Goal: Book appointment/travel/reservation

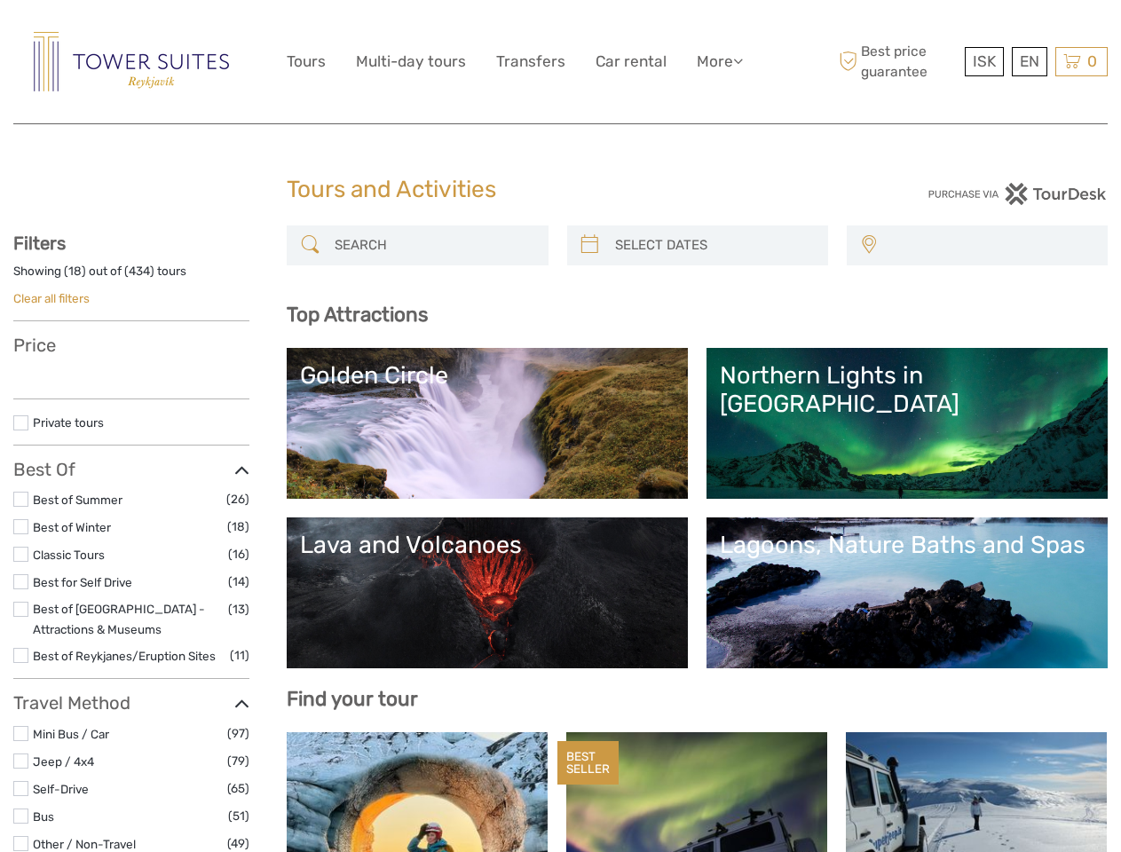
select select
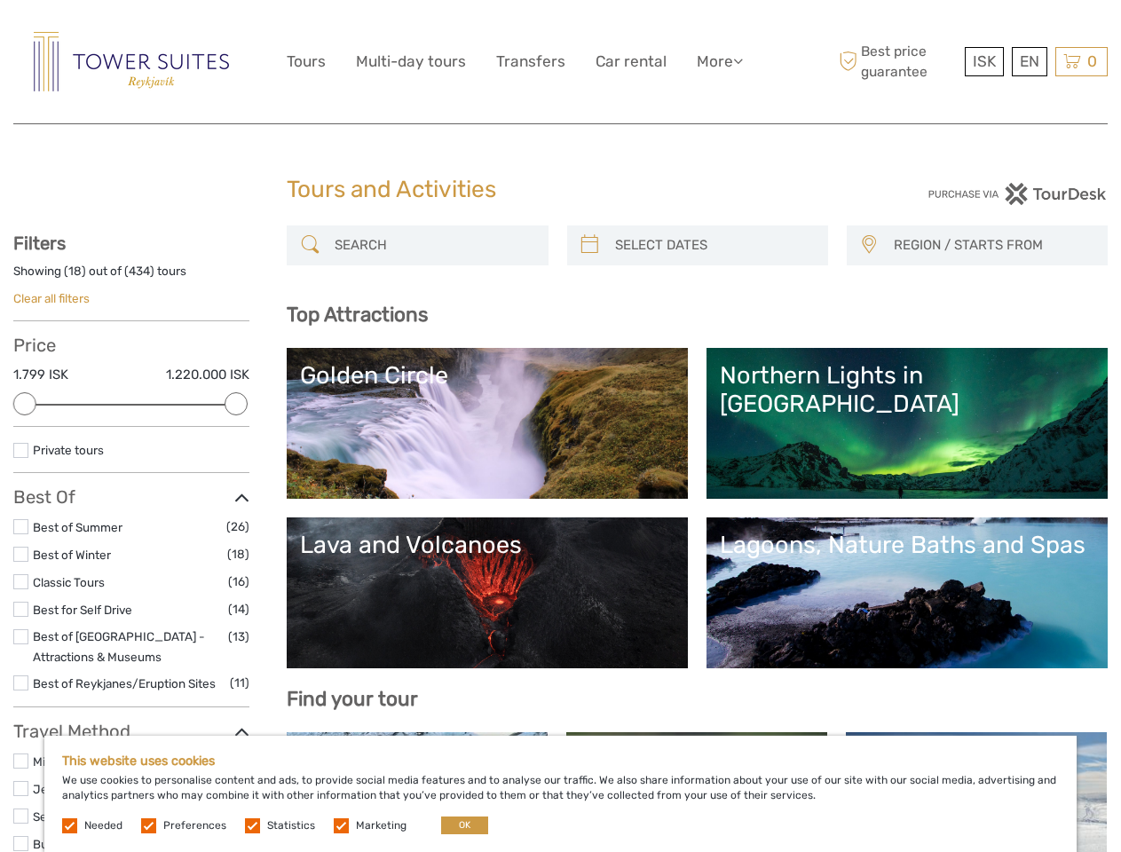
click at [718, 61] on link "More" at bounding box center [720, 62] width 46 height 26
click at [739, 60] on icon at bounding box center [738, 60] width 10 height 15
click at [983, 61] on span "ISK" at bounding box center [984, 61] width 23 height 18
click at [1029, 61] on div "EN English Español Deutsch" at bounding box center [1030, 61] width 36 height 29
click at [1081, 61] on div "0 Items Total 0 ISK Checkout The shopping cart is empty." at bounding box center [1081, 61] width 52 height 29
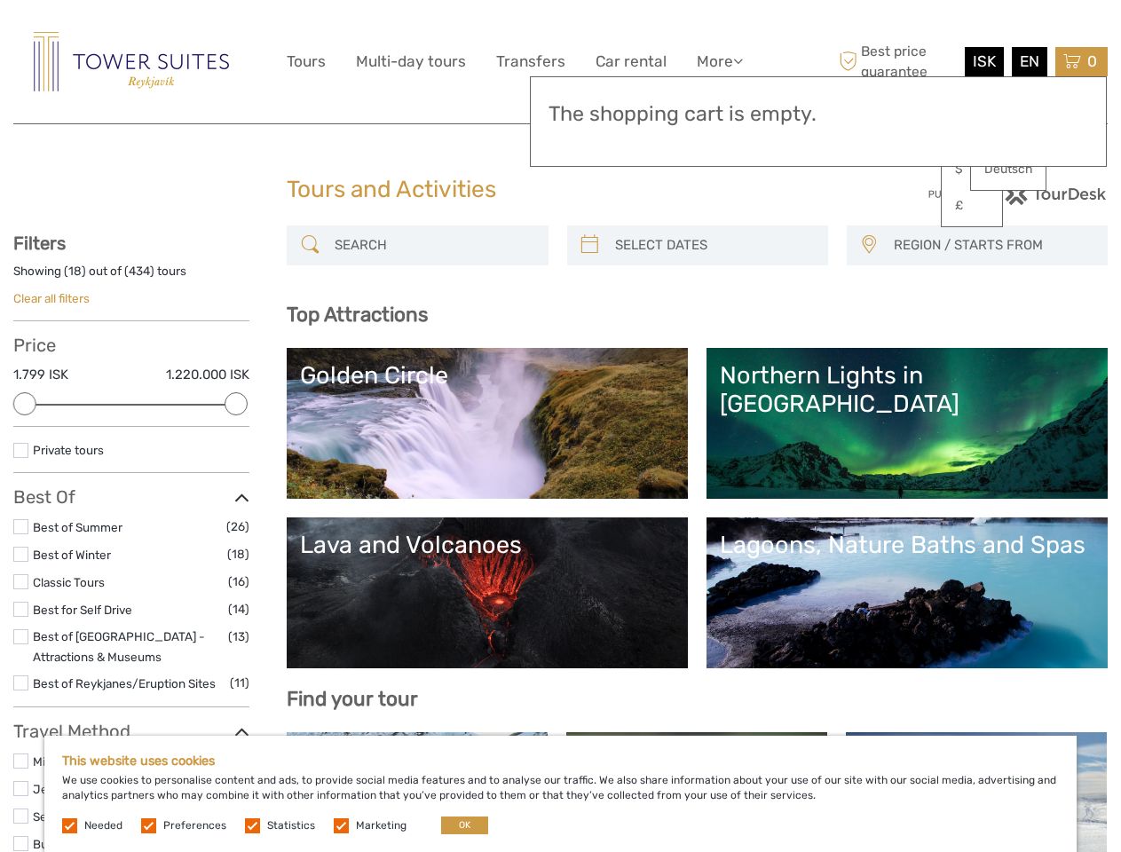
click at [25, 404] on div at bounding box center [24, 403] width 23 height 23
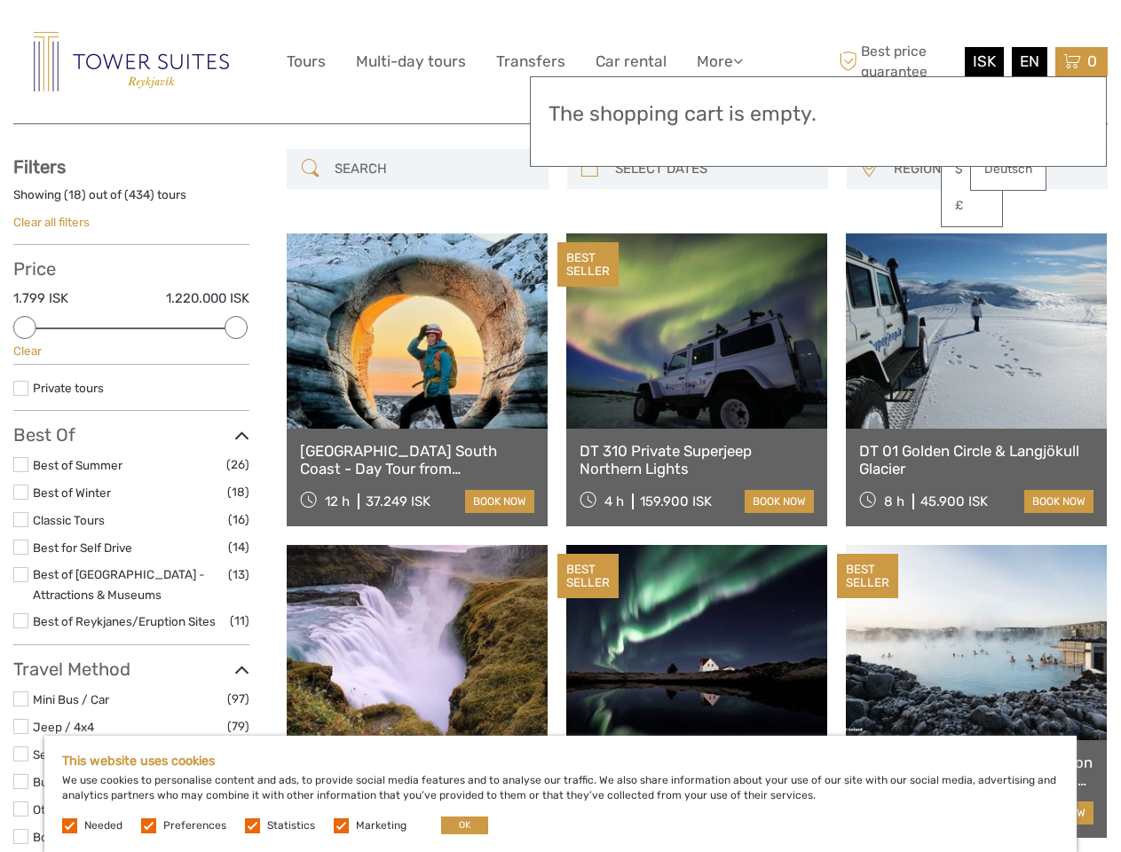
click at [589, 245] on div "BEST SELLER" at bounding box center [587, 264] width 61 height 44
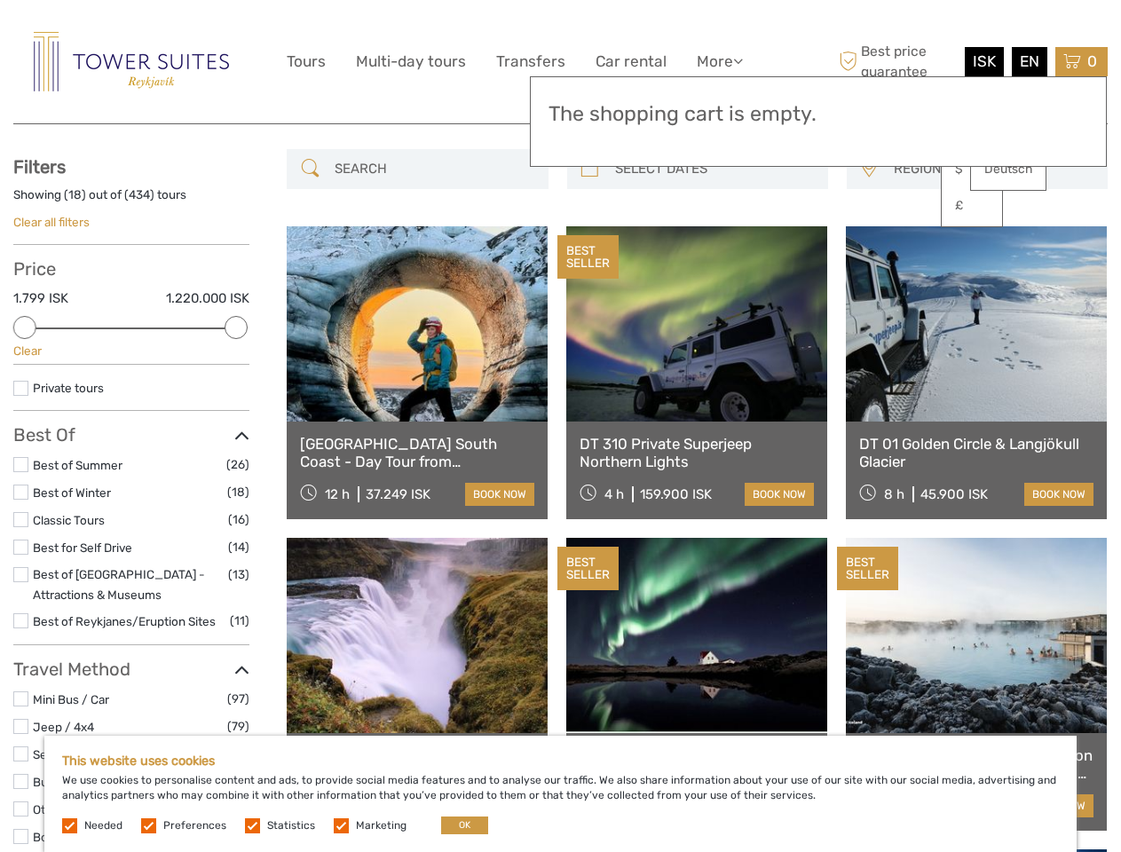
click at [713, 245] on link at bounding box center [696, 323] width 261 height 195
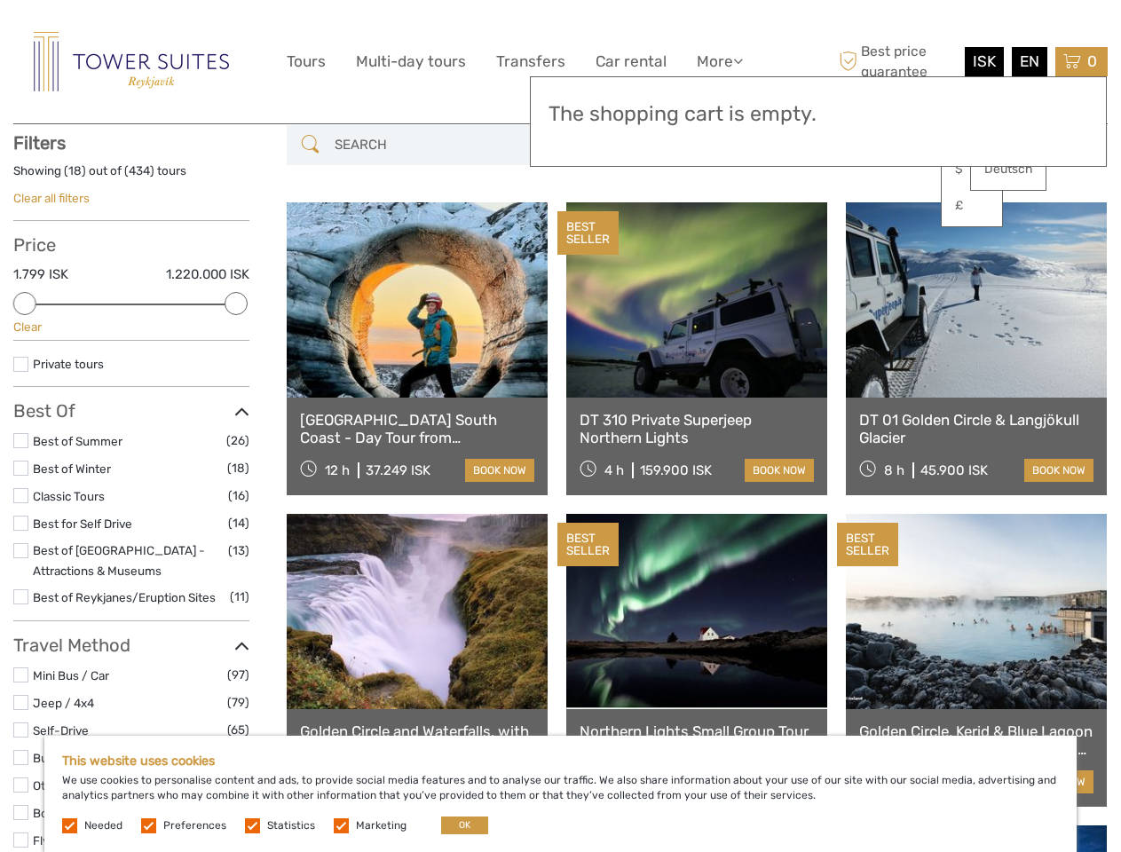
click at [868, 245] on link at bounding box center [976, 299] width 261 height 195
